Goal: Information Seeking & Learning: Learn about a topic

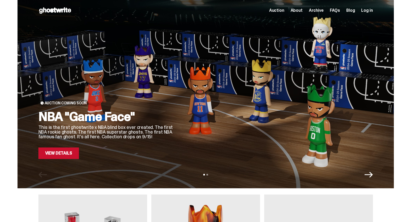
click at [61, 154] on link "View Details" at bounding box center [58, 152] width 40 height 11
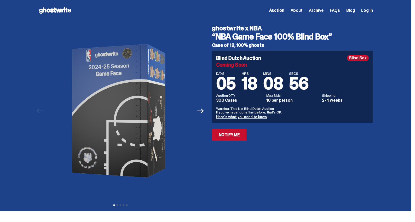
click at [319, 10] on span "Archive" at bounding box center [316, 10] width 15 height 4
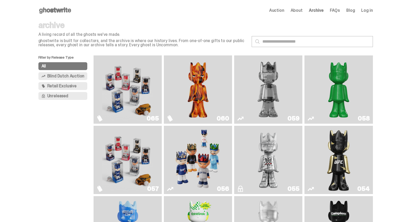
scroll to position [49, 0]
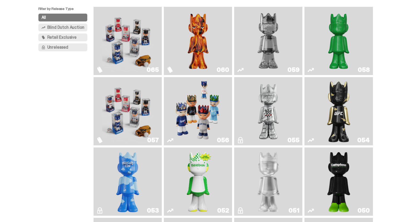
click at [192, 117] on img "Game Face (2025)" at bounding box center [197, 111] width 51 height 64
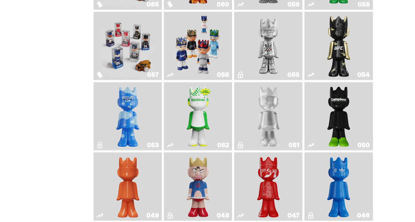
scroll to position [154, 0]
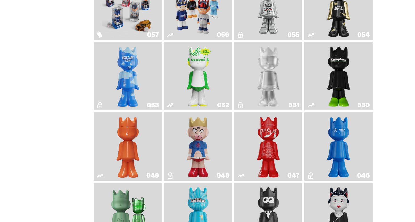
click at [207, 81] on img "Court Victory" at bounding box center [198, 76] width 28 height 64
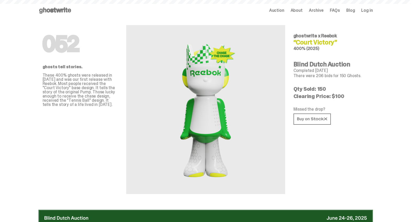
scroll to position [154, 0]
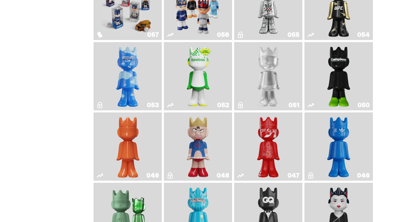
click at [346, 85] on img "Campless" at bounding box center [339, 76] width 28 height 64
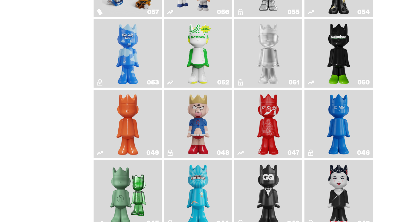
scroll to position [204, 0]
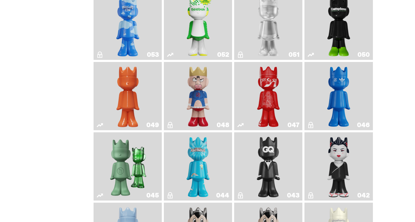
click at [351, 101] on img "ComplexCon HK" at bounding box center [339, 96] width 28 height 64
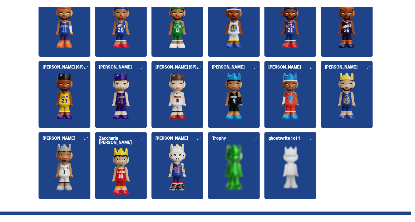
scroll to position [660, 0]
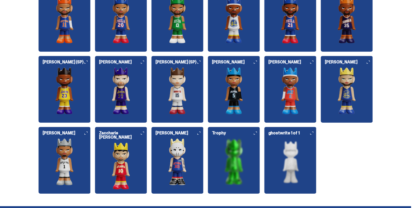
click at [68, 95] on img at bounding box center [64, 90] width 52 height 47
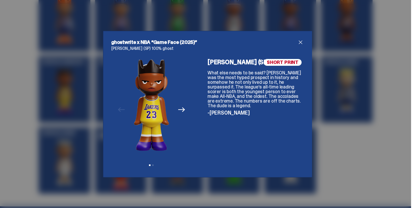
click at [181, 110] on icon "Next" at bounding box center [181, 109] width 7 height 7
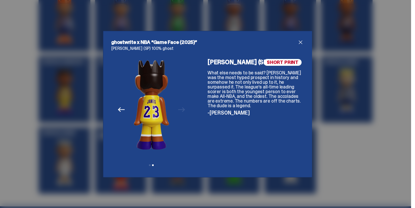
click at [122, 110] on icon "Previous" at bounding box center [121, 109] width 7 height 7
